Goal: Navigation & Orientation: Find specific page/section

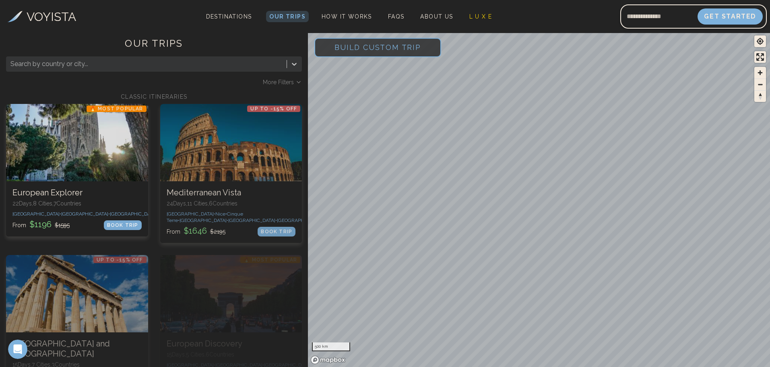
click at [369, 45] on span "Build Custom Trip" at bounding box center [378, 47] width 112 height 34
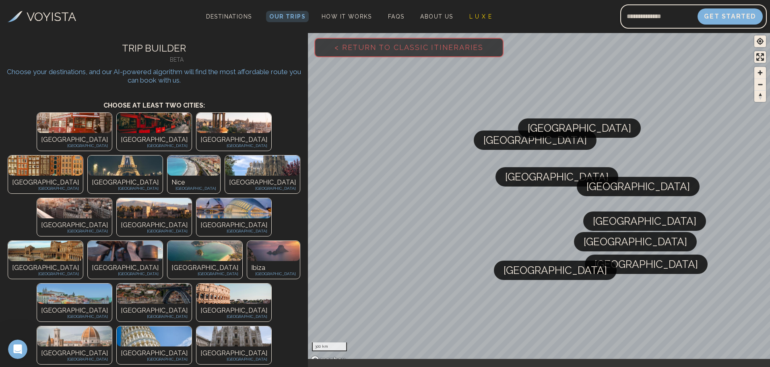
click at [338, 51] on span "< Return to Classic Itineraries" at bounding box center [409, 47] width 175 height 34
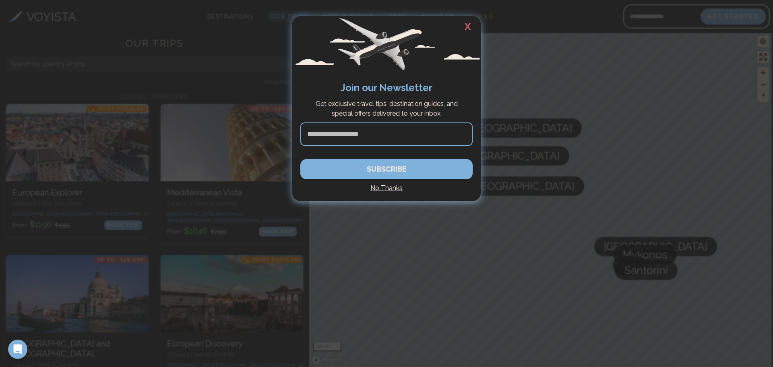
click at [468, 24] on h2 "X" at bounding box center [468, 26] width 26 height 21
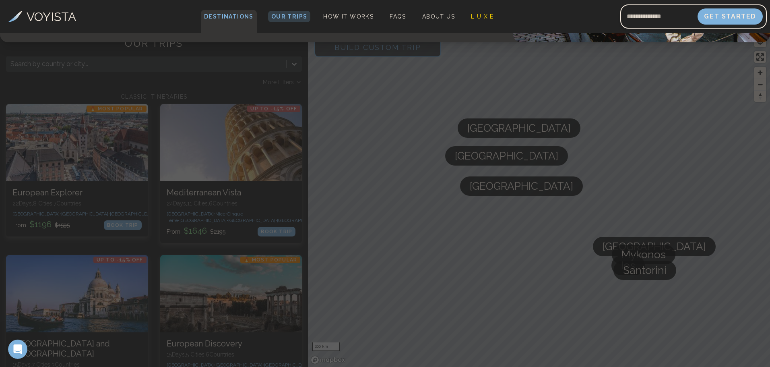
click at [230, 20] on span "Destinations" at bounding box center [229, 22] width 56 height 24
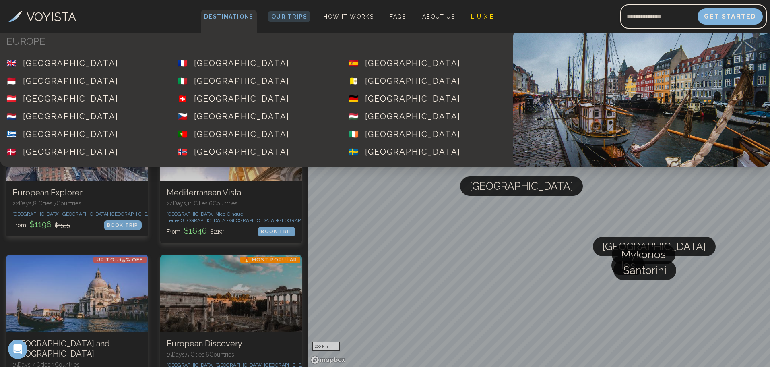
click at [232, 13] on span "Destinations" at bounding box center [229, 22] width 56 height 24
